Goal: Information Seeking & Learning: Learn about a topic

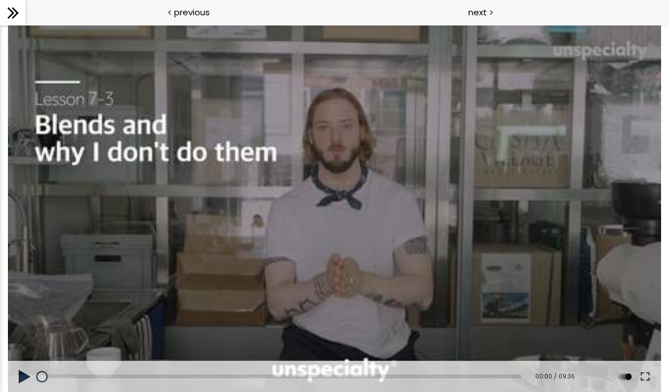
scroll to position [872, 0]
click at [12, 9] on icon at bounding box center [13, 13] width 17 height 17
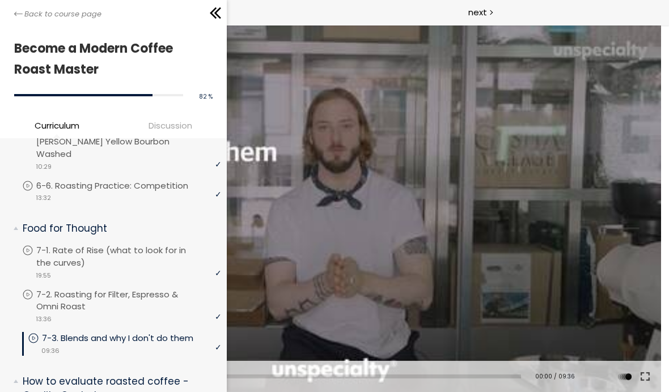
click at [470, 11] on span "next" at bounding box center [477, 12] width 19 height 13
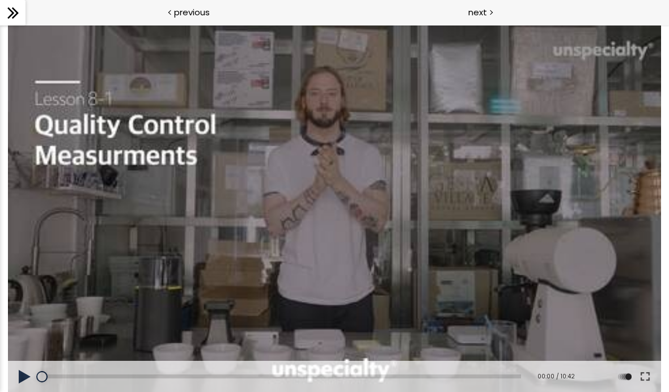
click at [18, 372] on button at bounding box center [25, 377] width 34 height 32
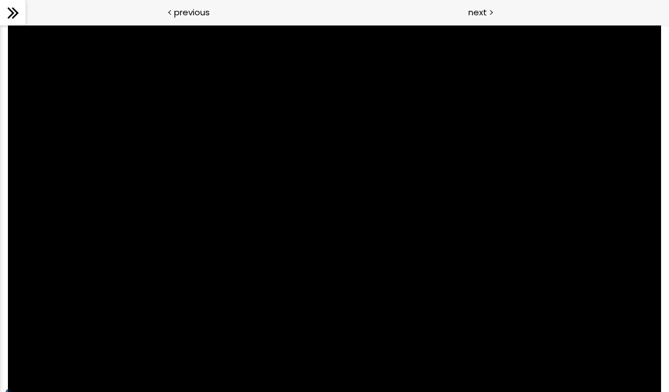
click at [560, 303] on div "[correction notice] "the finer you go on a grinder, the lower the value you wil…" at bounding box center [334, 208] width 653 height 367
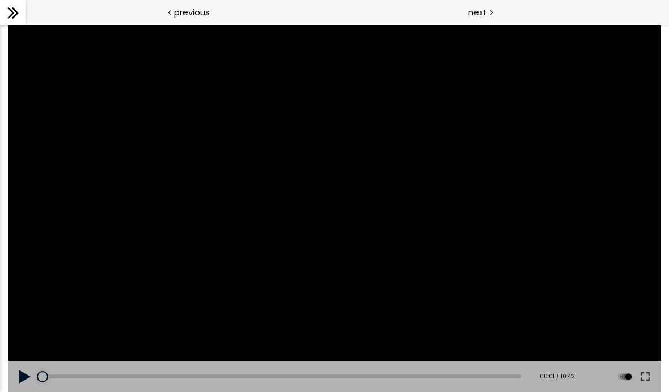
click at [550, 186] on div "[correction notice] "the finer you go on a grinder, the lower the value you wil…" at bounding box center [334, 208] width 653 height 367
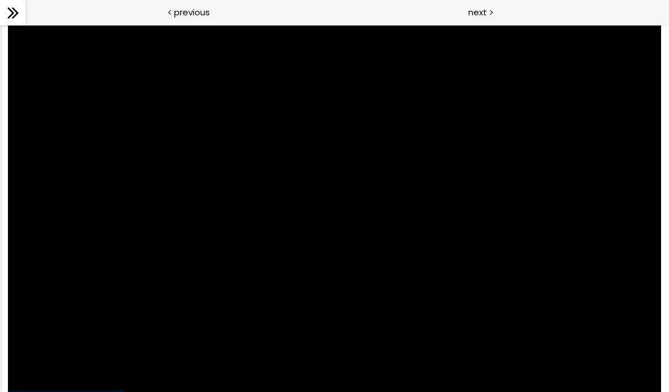
click at [295, 189] on div "[correction notice] "the finer you go on a grinder, the lower the value you wil…" at bounding box center [334, 208] width 653 height 367
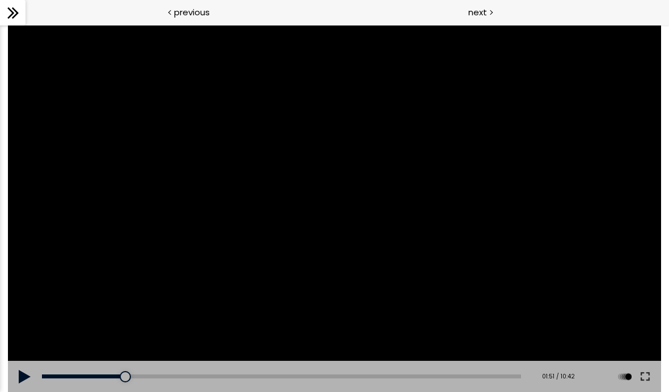
click at [28, 375] on button at bounding box center [25, 377] width 34 height 32
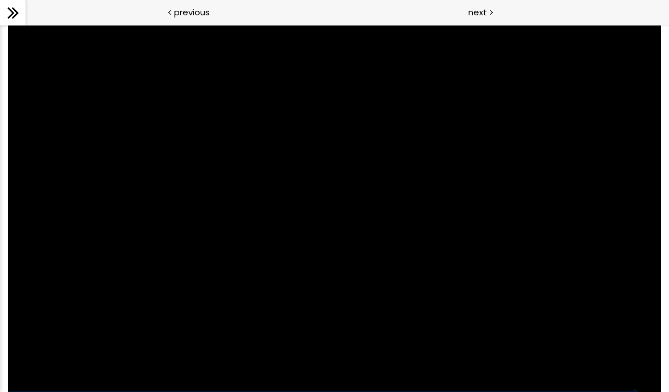
click at [230, 213] on div "[correction notice] "the finer you go on a grinder, the lower the value you wil…" at bounding box center [334, 208] width 653 height 367
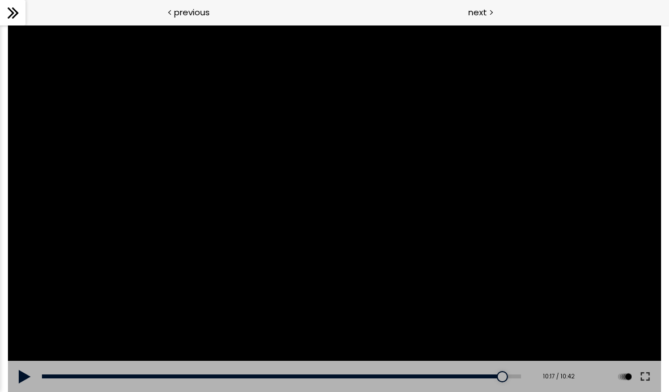
click at [311, 204] on div "[correction notice] "the finer you go on a grinder, the lower the value you wil…" at bounding box center [334, 208] width 653 height 367
